Goal: Find specific page/section: Find specific page/section

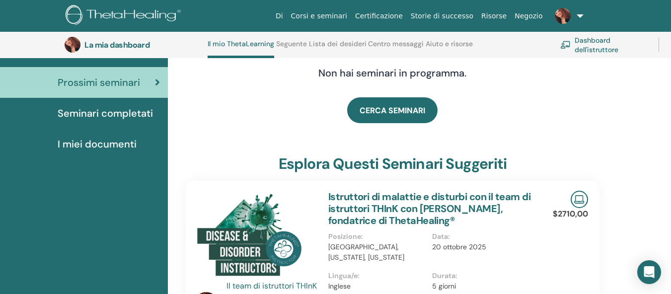
scroll to position [175, 0]
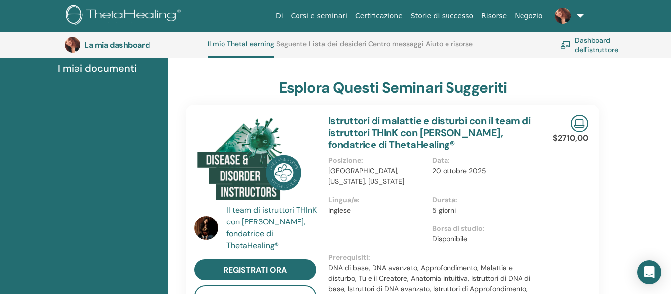
click at [343, 13] on font "Corsi e seminari" at bounding box center [319, 16] width 56 height 8
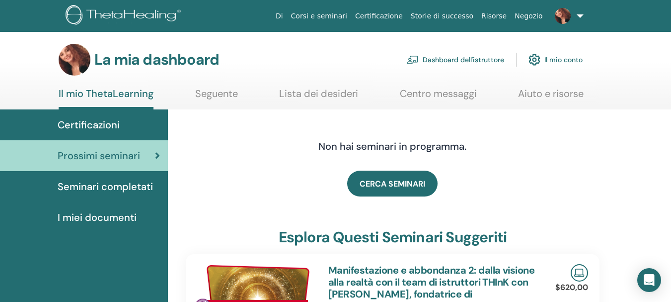
click at [459, 60] on font "Dashboard dell'istruttore" at bounding box center [463, 60] width 81 height 9
